Goal: Task Accomplishment & Management: Complete application form

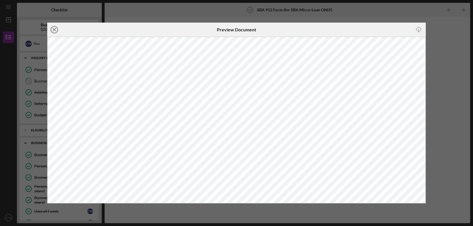
scroll to position [213, 0]
click at [56, 29] on icon "Icon/Close" at bounding box center [54, 30] width 14 height 14
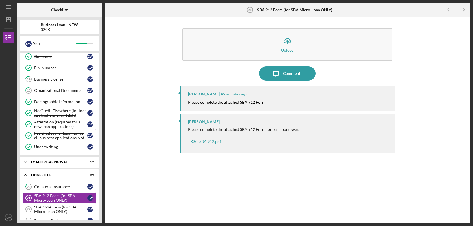
scroll to position [165, 0]
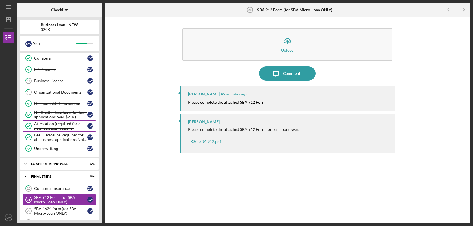
click at [59, 82] on div "Business License" at bounding box center [60, 81] width 53 height 5
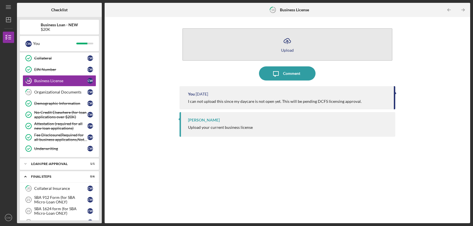
click at [290, 46] on icon "Icon/Upload" at bounding box center [287, 41] width 14 height 14
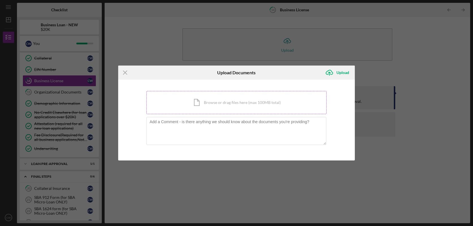
click at [224, 102] on div "Icon/Document Browse or drag files here (max 100MB total) Tap to choose files o…" at bounding box center [237, 102] width 180 height 23
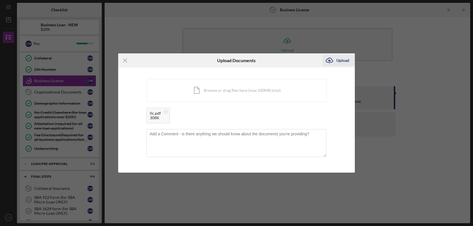
click at [341, 60] on div "Upload" at bounding box center [343, 60] width 13 height 11
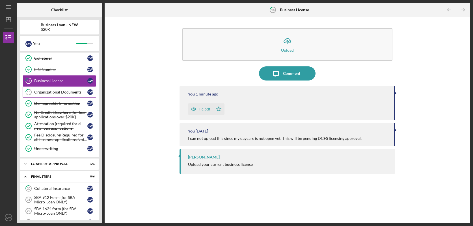
click at [59, 93] on div "Organizational Documents" at bounding box center [60, 92] width 53 height 5
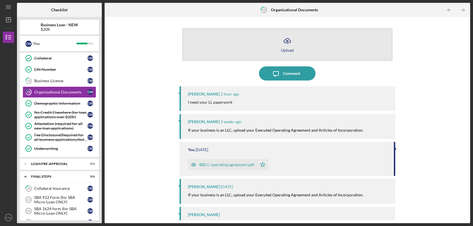
click at [291, 52] on div "Upload" at bounding box center [287, 50] width 13 height 4
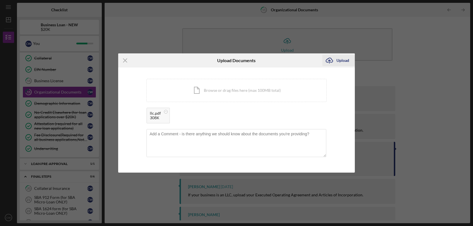
click at [343, 57] on div "Upload" at bounding box center [343, 60] width 13 height 11
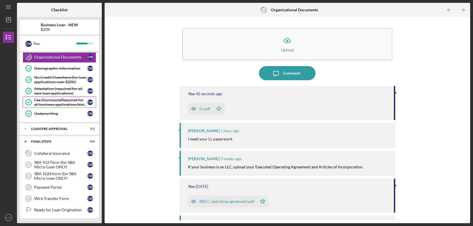
scroll to position [213, 0]
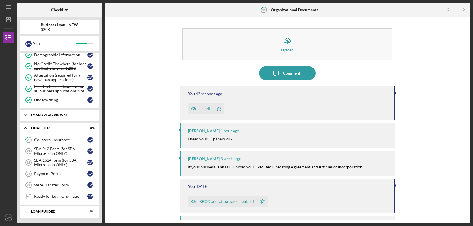
click at [55, 115] on div "LOAN PRE-APPROVAL" at bounding box center [61, 115] width 61 height 3
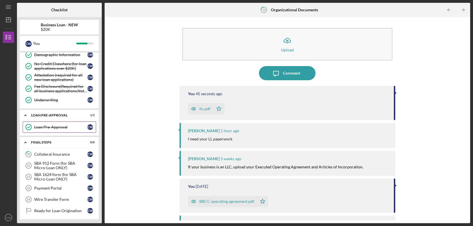
click at [55, 131] on link "Loan Pre-Approval Loan Pre-Approval C W" at bounding box center [60, 127] width 74 height 11
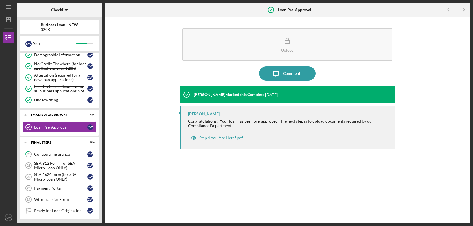
click at [42, 163] on div "SBA 912 Form (for SBA Micro-Loan ONLY)" at bounding box center [60, 165] width 53 height 9
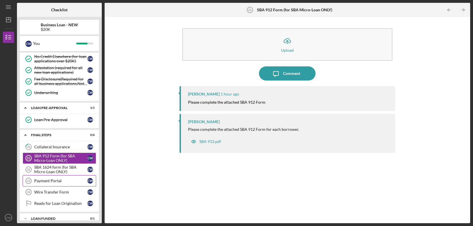
scroll to position [228, 0]
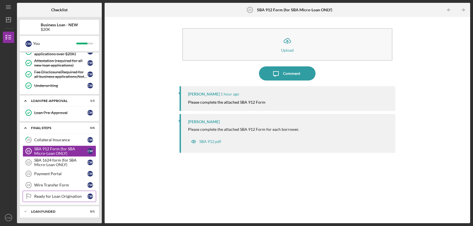
click at [62, 193] on link "Ready for Loan Origination Ready for Loan Origination C W" at bounding box center [60, 196] width 74 height 11
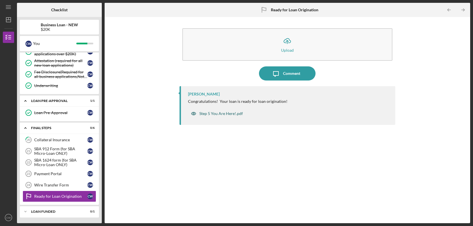
click at [219, 111] on div "Step 5 You Are Here!.pdf" at bounding box center [217, 113] width 58 height 11
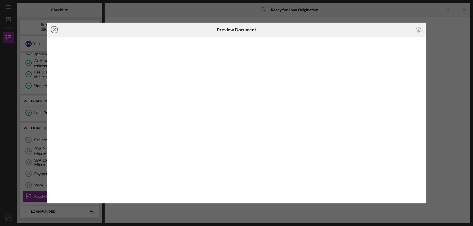
click at [56, 29] on line at bounding box center [54, 29] width 3 height 3
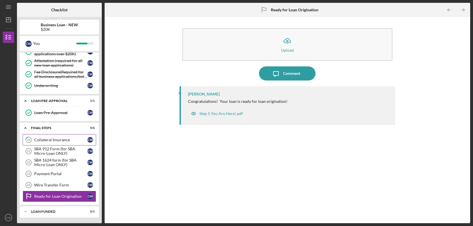
click at [53, 138] on div "Collateral Insurance" at bounding box center [60, 140] width 53 height 5
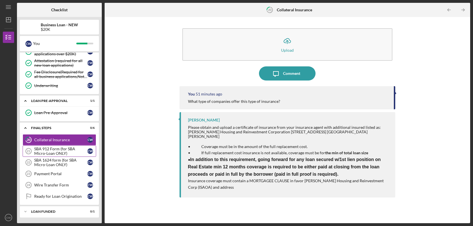
click at [50, 147] on div "SBA 912 Form (for SBA Micro-Loan ONLY)" at bounding box center [60, 151] width 53 height 9
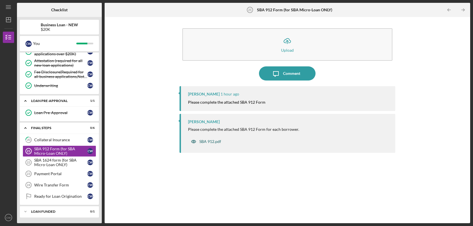
click at [213, 143] on div "SBA 912.pdf" at bounding box center [210, 141] width 22 height 5
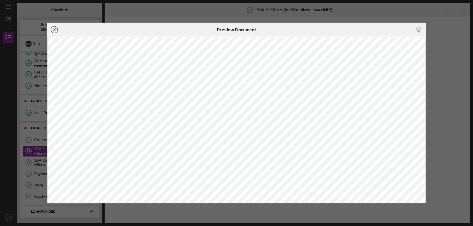
click at [53, 29] on line at bounding box center [54, 29] width 3 height 3
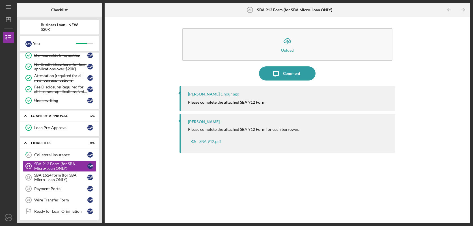
scroll to position [228, 0]
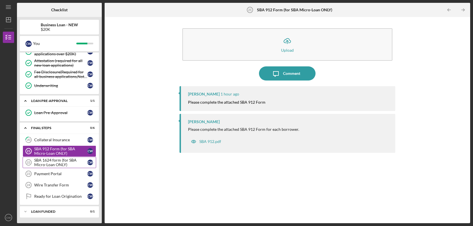
click at [55, 162] on div "SBA 1624 form (for SBA Micro-Loan ONLY)" at bounding box center [60, 162] width 53 height 9
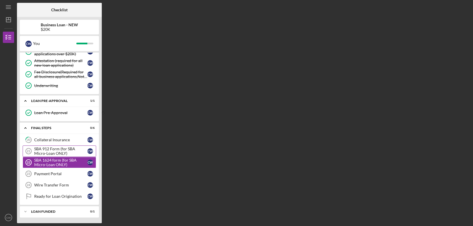
click at [59, 153] on div "SBA 912 Form (for SBA Micro-Loan ONLY)" at bounding box center [60, 151] width 53 height 9
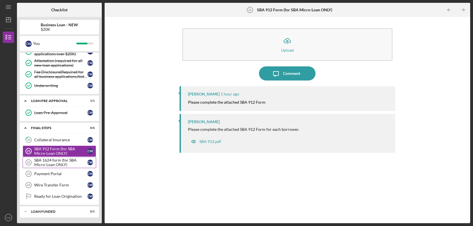
click at [61, 165] on div "SBA 1624 form (for SBA Micro-Loan ONLY)" at bounding box center [60, 162] width 53 height 9
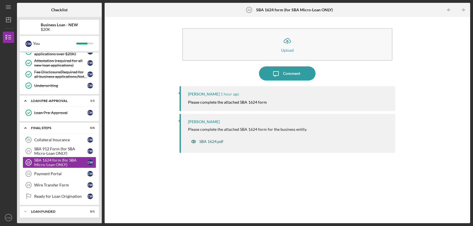
click at [210, 141] on div "SBA 1624.pdf" at bounding box center [211, 141] width 24 height 5
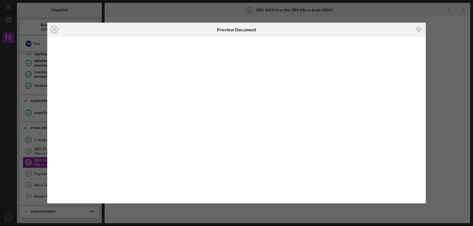
click at [162, 11] on div "Icon/Close Preview Document Icon/Download" at bounding box center [236, 113] width 473 height 226
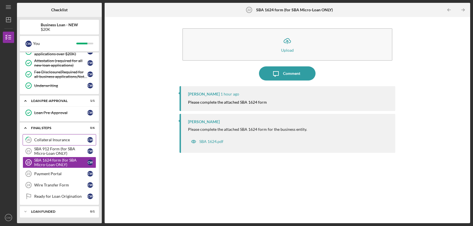
click at [57, 143] on link "20 Collateral Insurance C W" at bounding box center [60, 139] width 74 height 11
